Goal: Information Seeking & Learning: Understand process/instructions

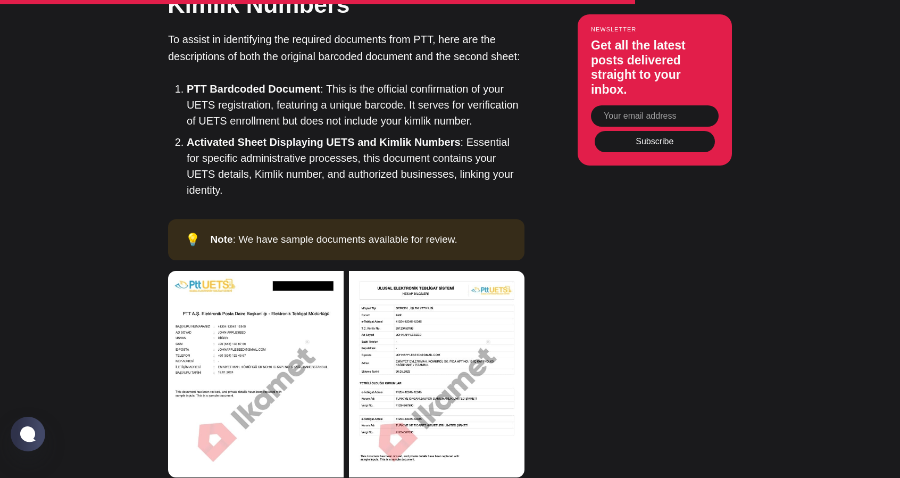
scroll to position [4150, 0]
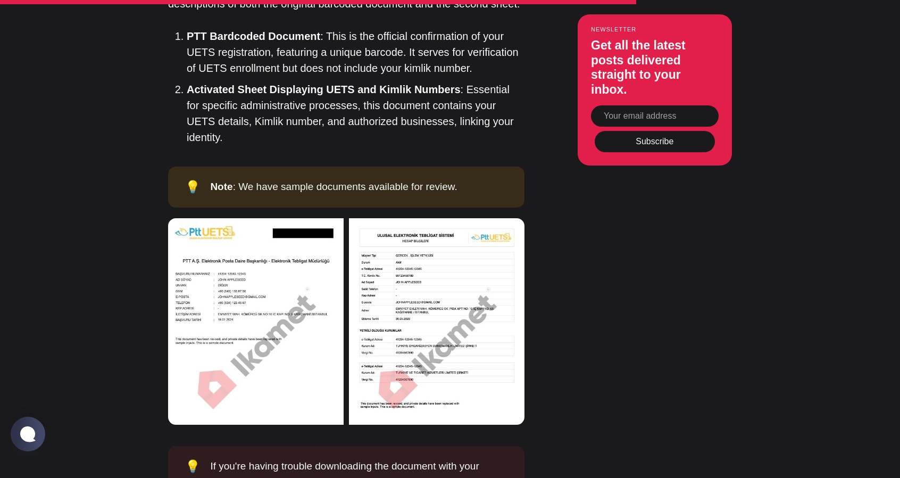
click at [476, 259] on img at bounding box center [437, 321] width 176 height 207
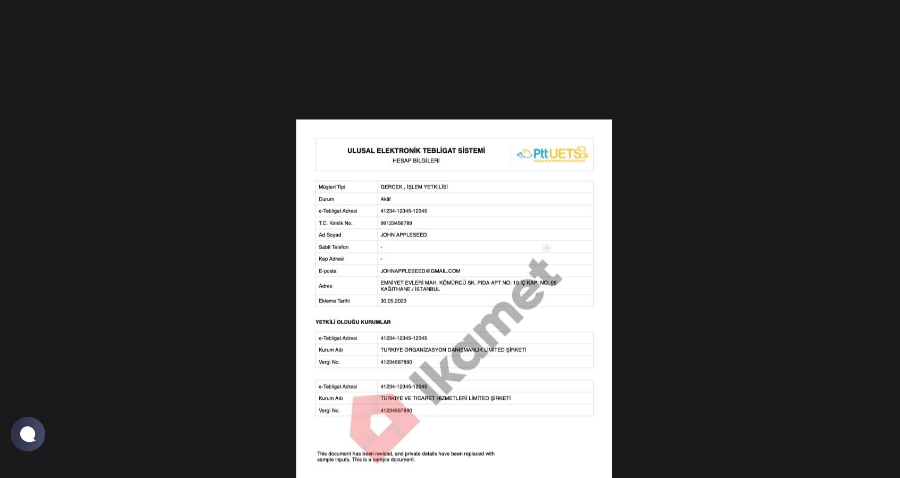
click at [652, 217] on div at bounding box center [450, 239] width 900 height 478
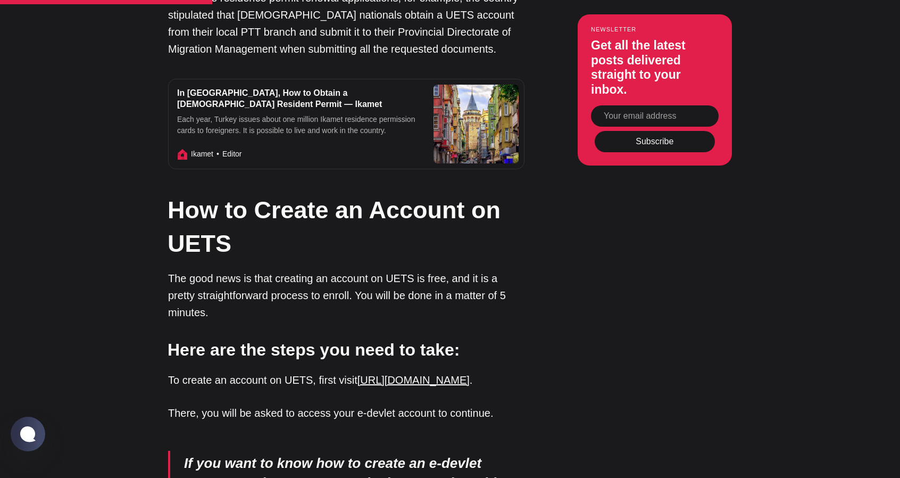
scroll to position [1703, 0]
click at [464, 374] on link "[URL][DOMAIN_NAME]" at bounding box center [414, 380] width 112 height 12
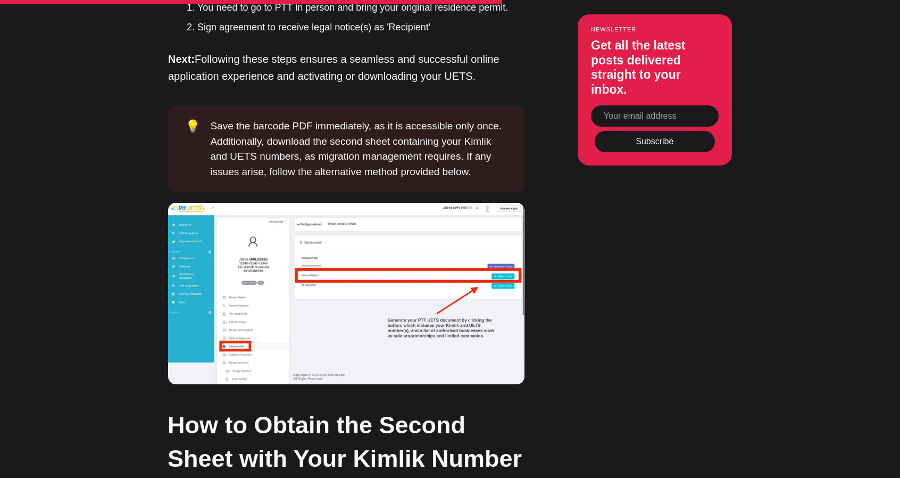
scroll to position [3433, 0]
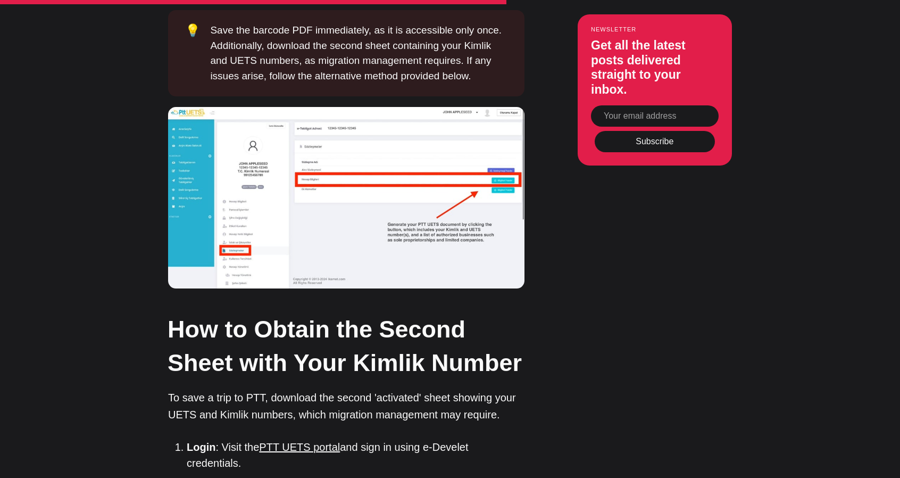
click at [309, 167] on img at bounding box center [346, 197] width 357 height 181
click at [360, 133] on img at bounding box center [346, 197] width 357 height 181
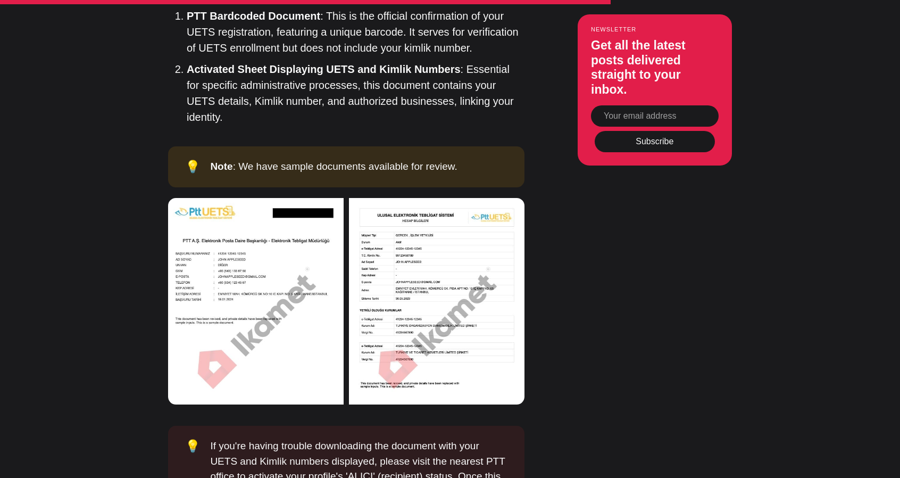
scroll to position [4178, 0]
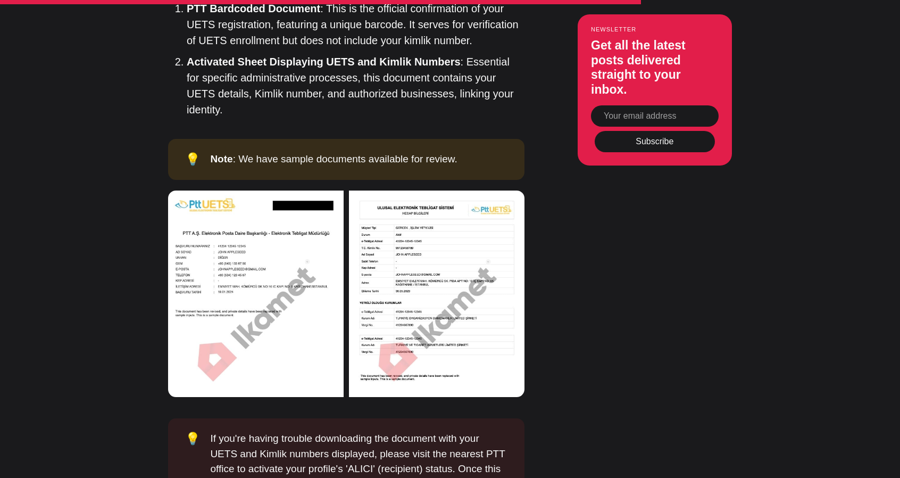
click at [266, 237] on img at bounding box center [256, 293] width 176 height 207
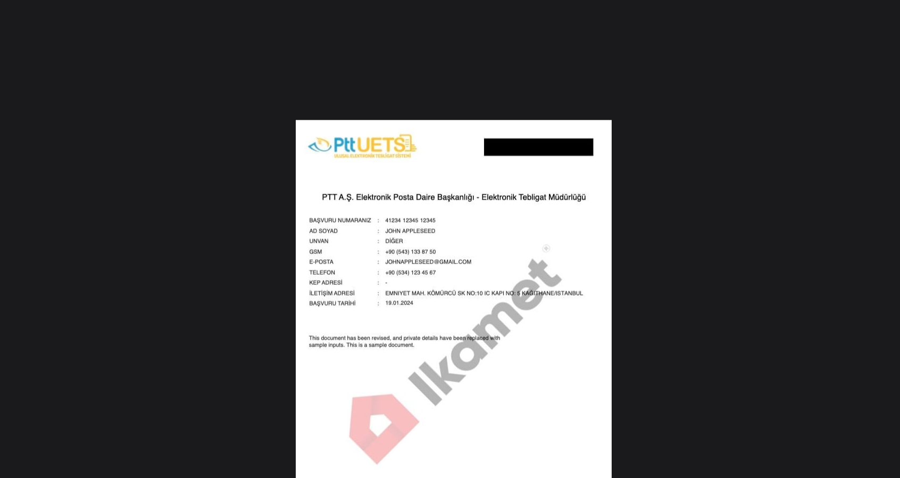
click at [452, 223] on img at bounding box center [454, 306] width 316 height 372
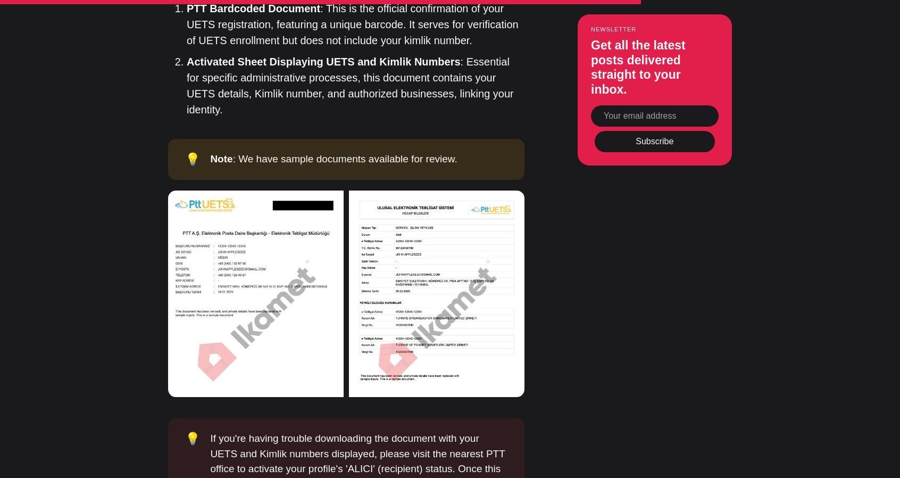
click at [446, 215] on img at bounding box center [437, 293] width 176 height 207
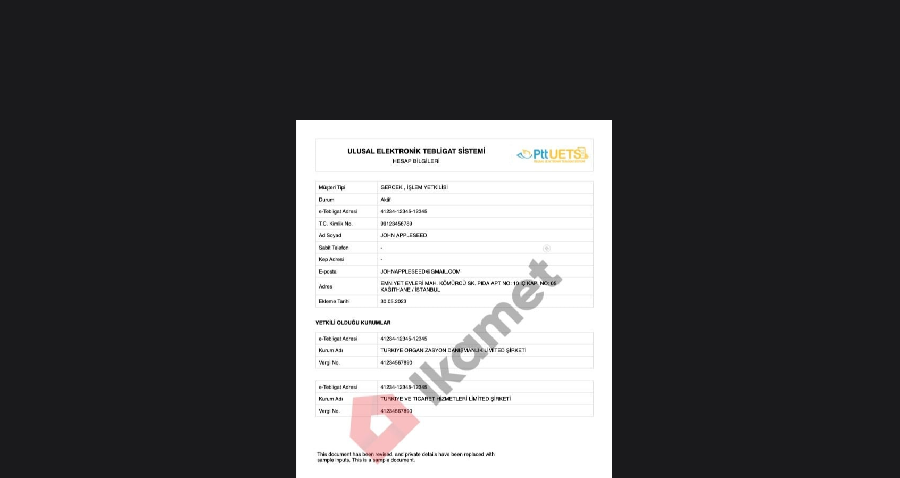
click at [445, 214] on img at bounding box center [454, 306] width 316 height 372
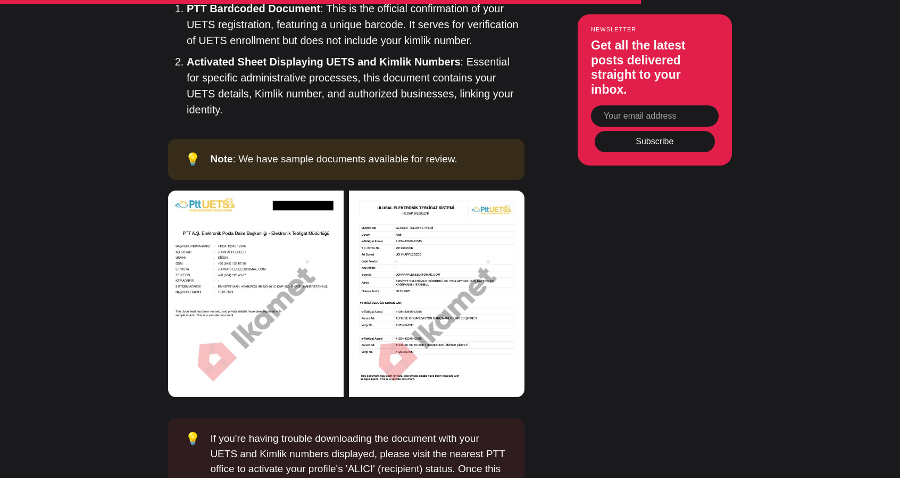
click at [445, 214] on img at bounding box center [437, 293] width 176 height 207
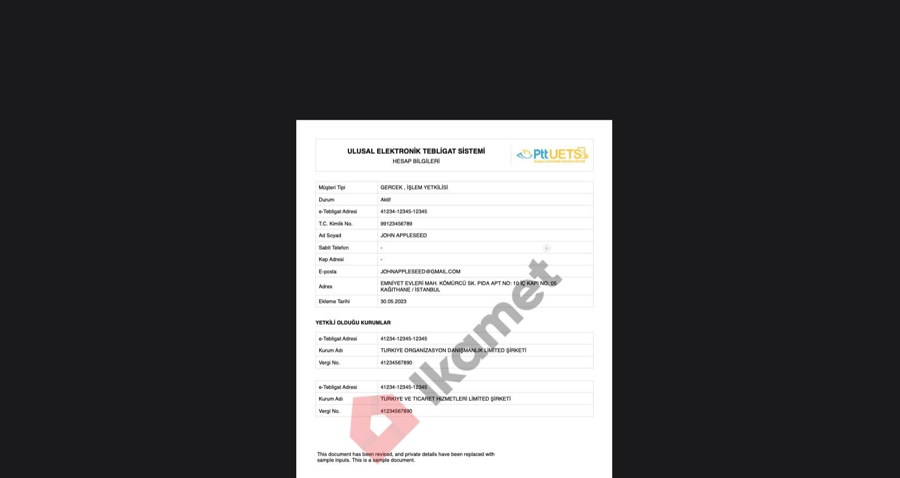
click at [399, 194] on img at bounding box center [454, 306] width 316 height 372
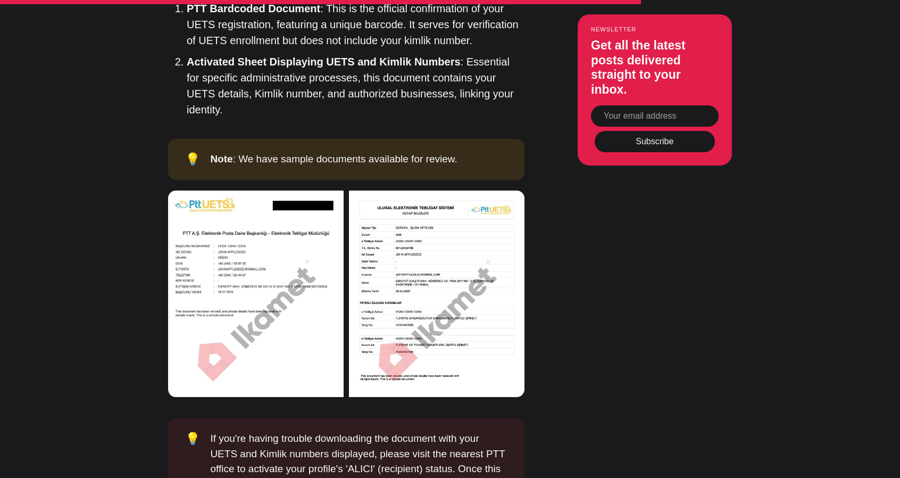
click at [256, 229] on img at bounding box center [256, 293] width 176 height 207
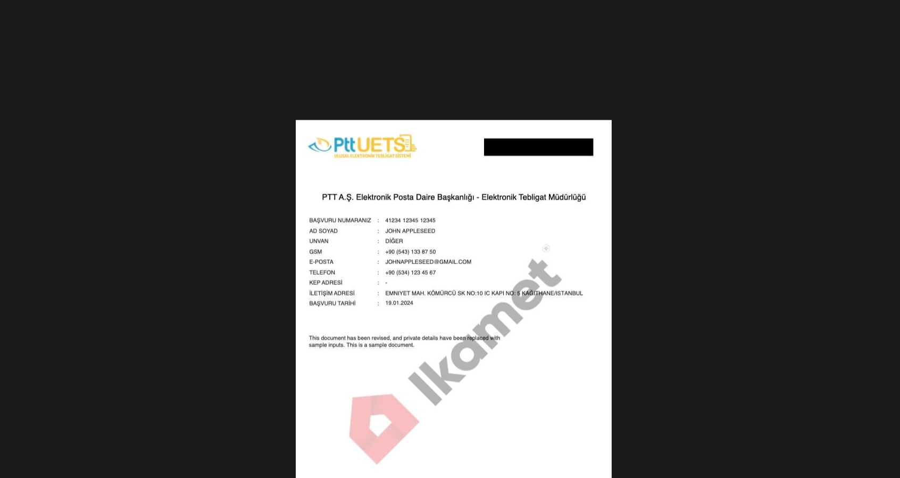
click at [459, 227] on img at bounding box center [454, 306] width 316 height 372
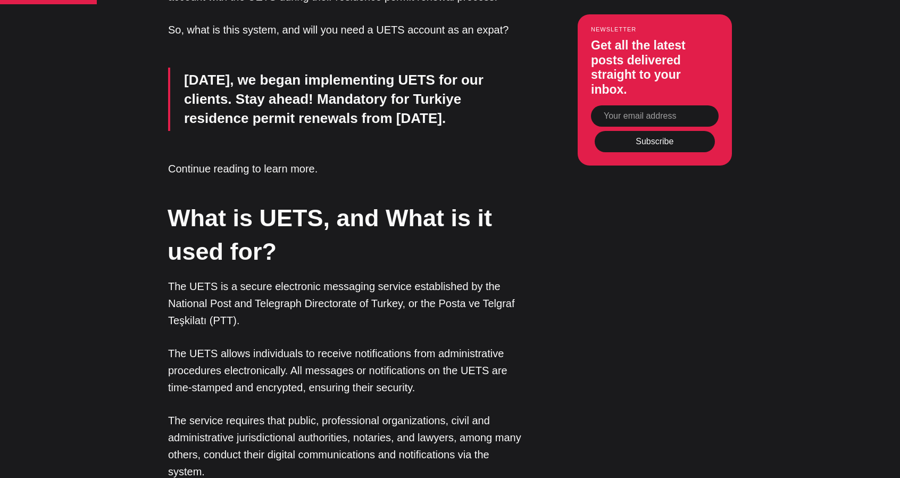
scroll to position [1198, 0]
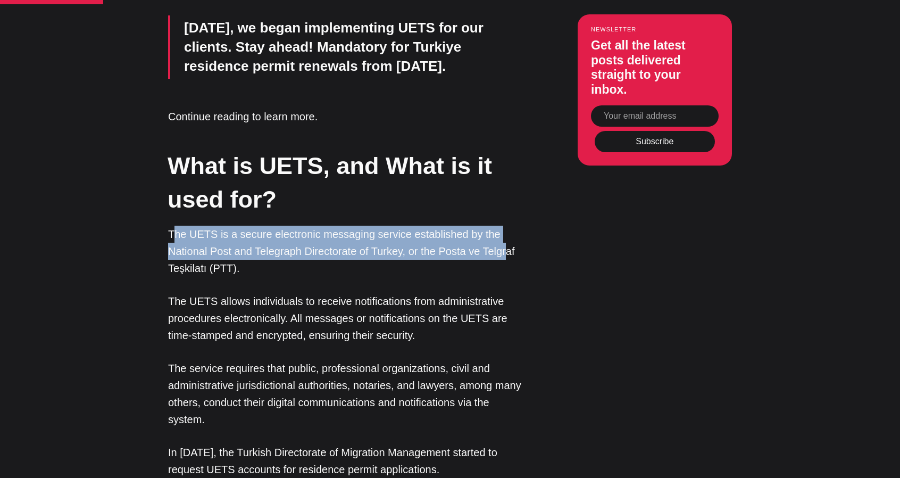
drag, startPoint x: 183, startPoint y: 216, endPoint x: 504, endPoint y: 233, distance: 321.3
click at [504, 233] on p "The UETS is a secure electronic messaging service established by the National P…" at bounding box center [346, 251] width 357 height 51
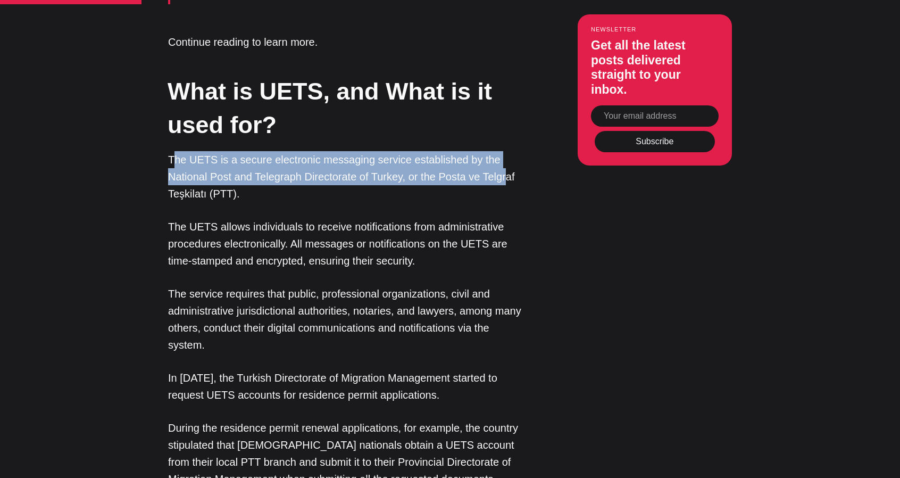
scroll to position [1411, 0]
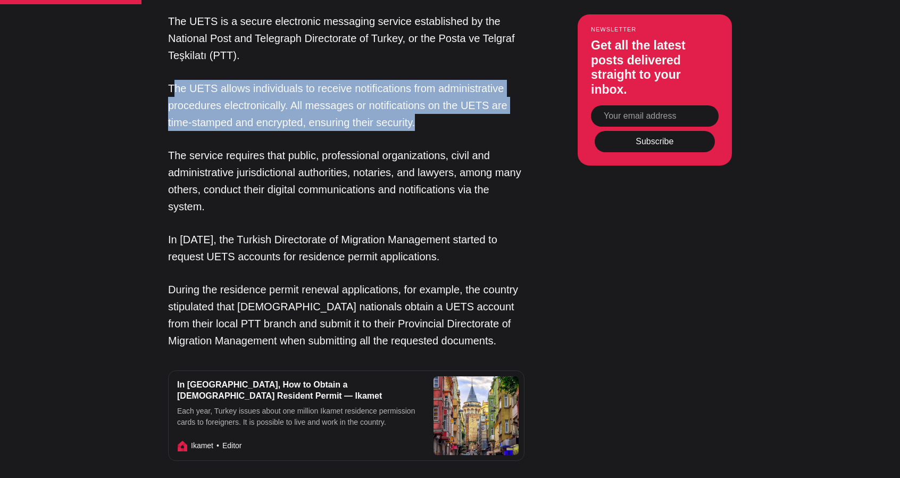
drag, startPoint x: 172, startPoint y: 71, endPoint x: 500, endPoint y: 100, distance: 329.6
click at [500, 100] on p "The UETS allows individuals to receive notifications from administrative proced…" at bounding box center [346, 105] width 357 height 51
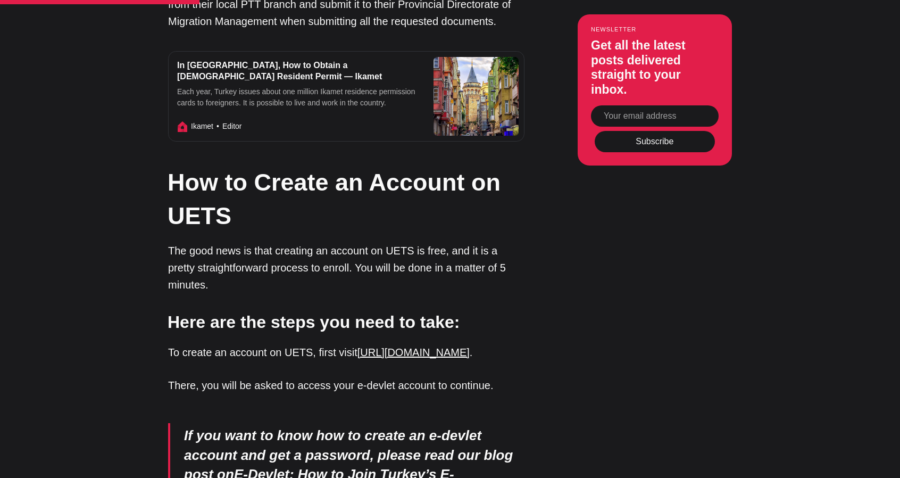
scroll to position [1837, 0]
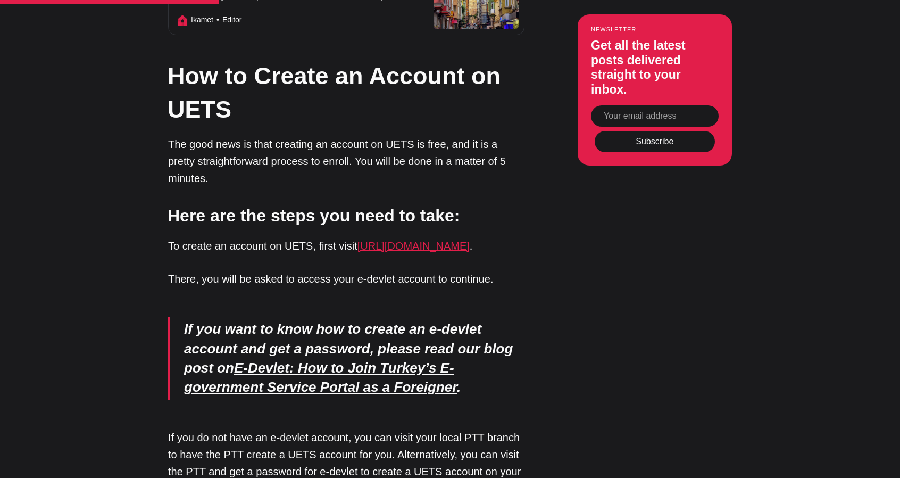
drag, startPoint x: 169, startPoint y: 207, endPoint x: 487, endPoint y: 205, distance: 318.2
click at [487, 237] on p "To create an account on UETS, first visit [URL][DOMAIN_NAME] ." at bounding box center [346, 245] width 357 height 17
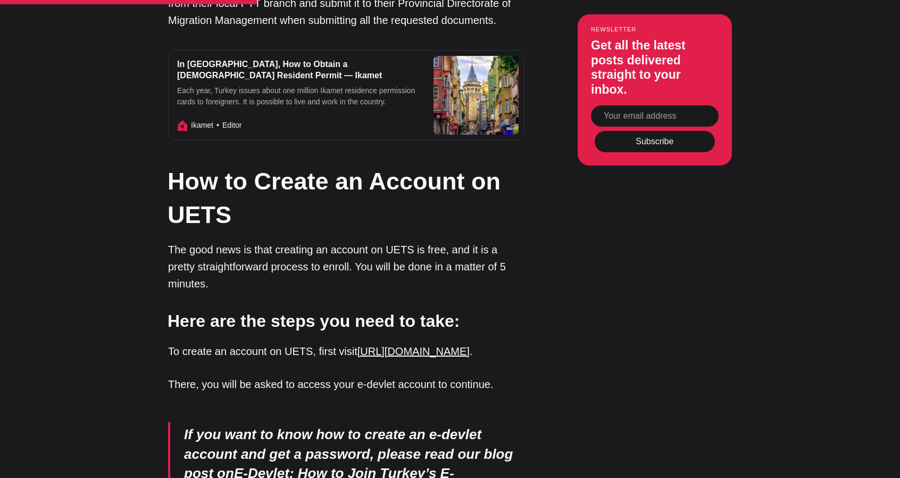
scroll to position [1730, 0]
